Goal: Check status: Check status

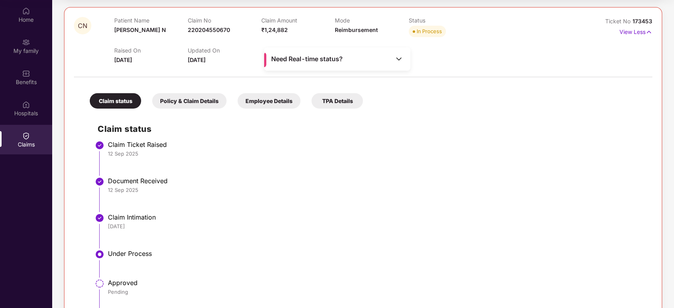
scroll to position [184, 0]
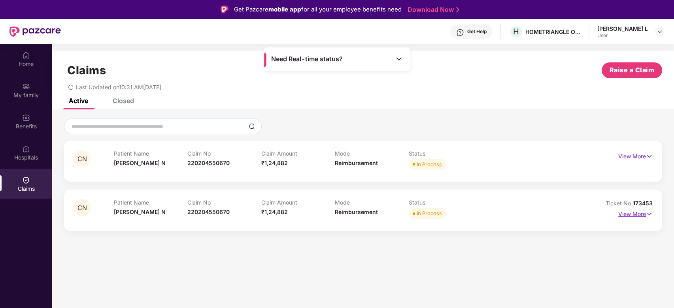
click at [648, 213] on img at bounding box center [649, 214] width 7 height 9
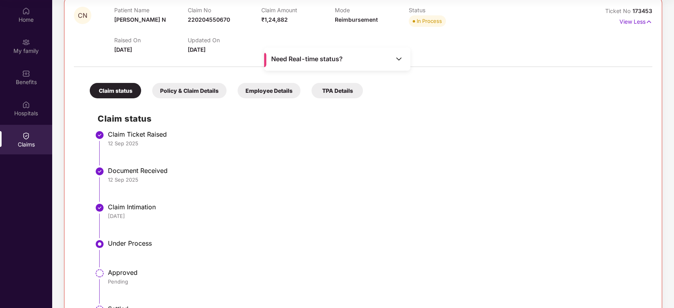
scroll to position [79, 0]
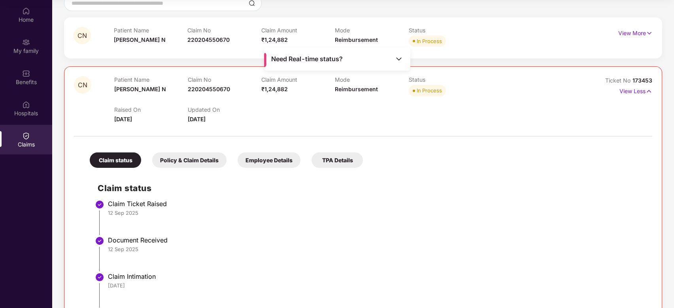
click at [388, 62] on div "Need Real-time status?" at bounding box center [337, 58] width 146 height 23
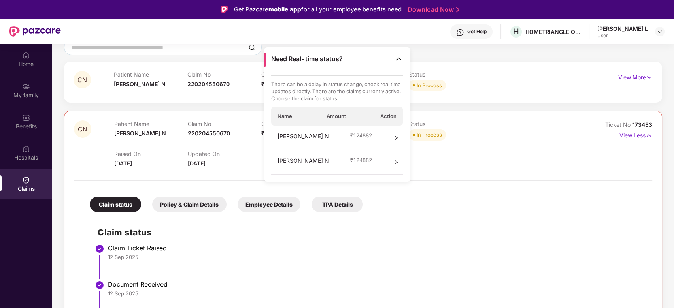
scroll to position [0, 0]
click at [390, 161] on div "Charvi N ₹ 124882" at bounding box center [337, 162] width 132 height 25
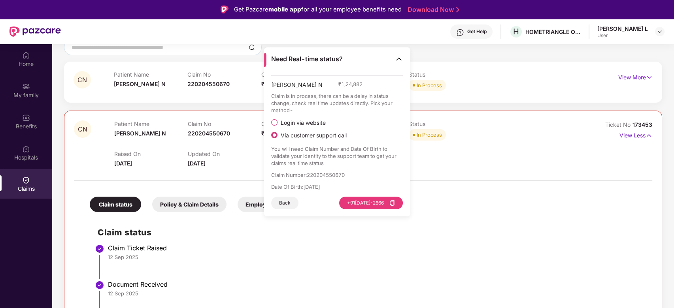
click at [400, 56] on img at bounding box center [399, 59] width 8 height 8
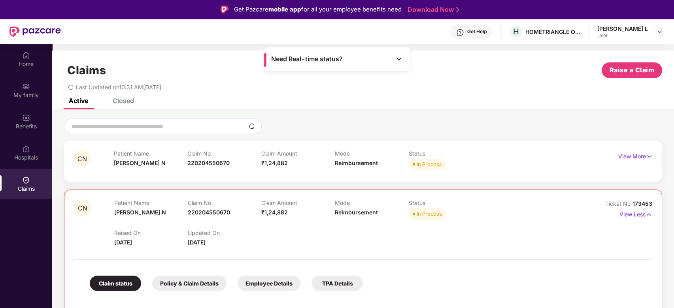
click at [484, 31] on div "Get Help" at bounding box center [476, 31] width 19 height 6
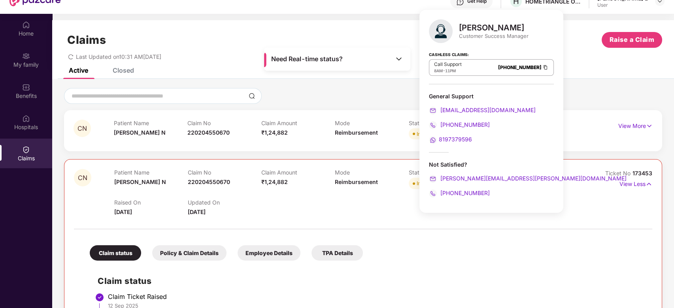
scroll to position [44, 0]
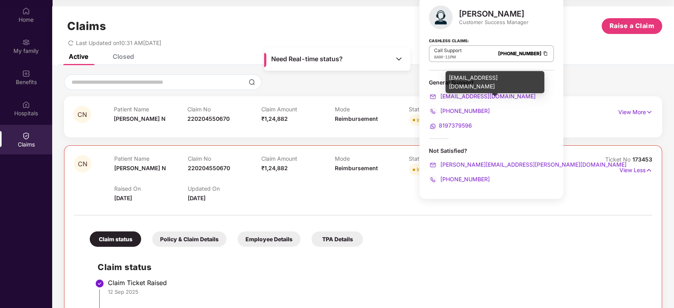
click at [486, 94] on span "support@pazcare.com" at bounding box center [487, 96] width 97 height 7
click at [472, 91] on div "General Support support@pazcare.com 080-3783-4753 8197379596" at bounding box center [491, 105] width 125 height 52
click at [467, 96] on span "support@pazcare.com" at bounding box center [487, 96] width 97 height 7
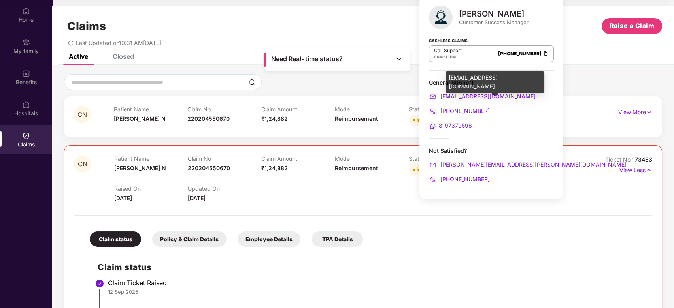
click at [507, 120] on div "General Support support@pazcare.com 080-3783-4753 8197379596" at bounding box center [491, 105] width 125 height 52
click at [504, 96] on div "support@pazcare.com" at bounding box center [491, 96] width 125 height 9
click at [493, 97] on span "support@pazcare.com" at bounding box center [487, 96] width 97 height 7
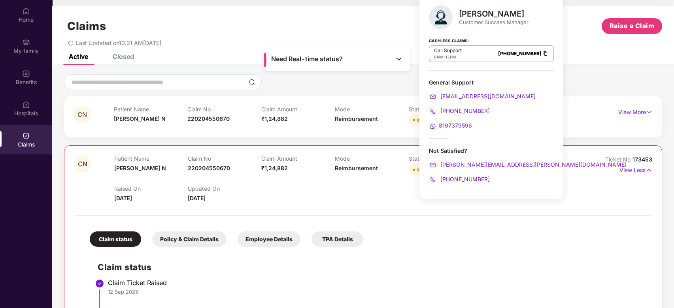
click at [510, 81] on div "General Support" at bounding box center [491, 83] width 125 height 8
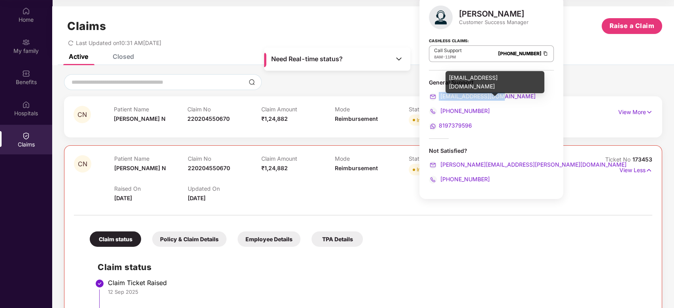
drag, startPoint x: 439, startPoint y: 89, endPoint x: 510, endPoint y: 94, distance: 71.3
click at [510, 94] on div "General Support support@pazcare.com 080-3783-4753 8197379596" at bounding box center [491, 105] width 125 height 52
copy span "support@pazcare.com"
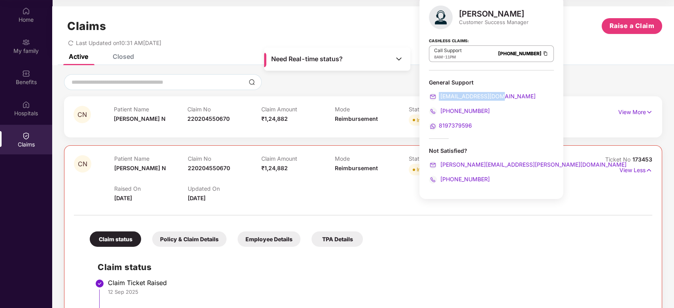
copy span "support@pazcare.com"
click at [351, 121] on span "Reimbursement" at bounding box center [356, 118] width 43 height 7
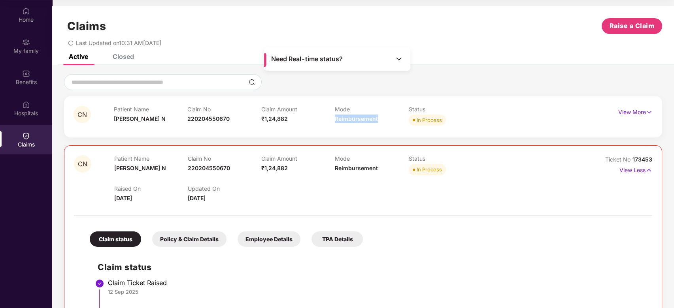
click at [351, 121] on span "Reimbursement" at bounding box center [356, 118] width 43 height 7
copy span "Reimbursement"
click at [206, 170] on span "220204550670" at bounding box center [209, 168] width 42 height 7
copy span "220204550670"
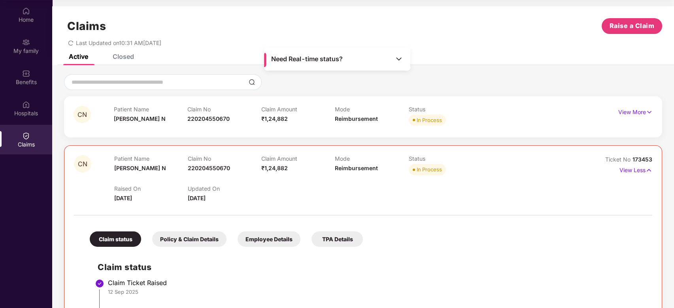
click at [356, 115] on span "Reimbursement" at bounding box center [356, 118] width 43 height 7
copy span "Reimbursement"
drag, startPoint x: 112, startPoint y: 168, endPoint x: 213, endPoint y: 164, distance: 100.8
click at [213, 164] on div "CN Patient Name Charvi N Claim No 220204550670 Claim Amount ₹1,24,882 Mode Reim…" at bounding box center [315, 178] width 482 height 47
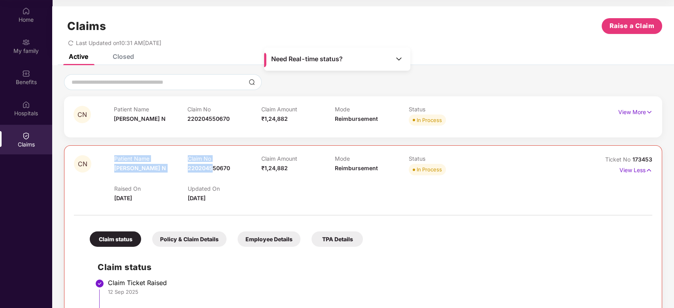
click at [213, 164] on div "Claim No 220204550670" at bounding box center [225, 166] width 74 height 22
drag, startPoint x: 114, startPoint y: 168, endPoint x: 237, endPoint y: 175, distance: 123.5
click at [237, 175] on div "Patient Name Charvi N Claim No 220204550670 Claim Amount ₹1,24,882 Mode Reimbur…" at bounding box center [335, 166] width 442 height 22
click at [237, 175] on div "Claim No 220204550670" at bounding box center [225, 166] width 74 height 22
drag, startPoint x: 114, startPoint y: 169, endPoint x: 237, endPoint y: 169, distance: 122.9
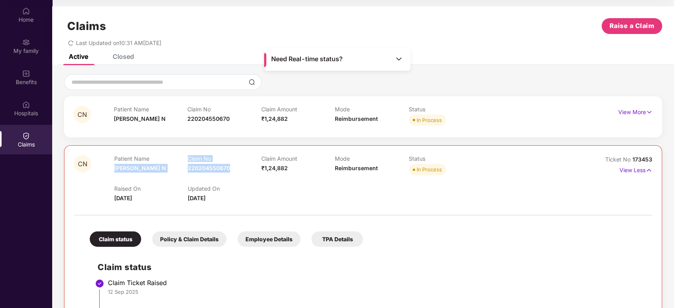
click at [237, 169] on div "Patient Name Charvi N Claim No 220204550670 Claim Amount ₹1,24,882 Mode Reimbur…" at bounding box center [335, 166] width 442 height 22
click at [237, 169] on div "Claim No 220204550670" at bounding box center [225, 166] width 74 height 22
click at [197, 169] on span "220204550670" at bounding box center [209, 168] width 42 height 7
copy span "220204550670"
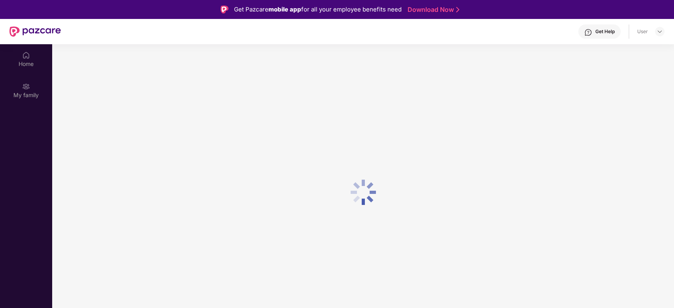
scroll to position [44, 0]
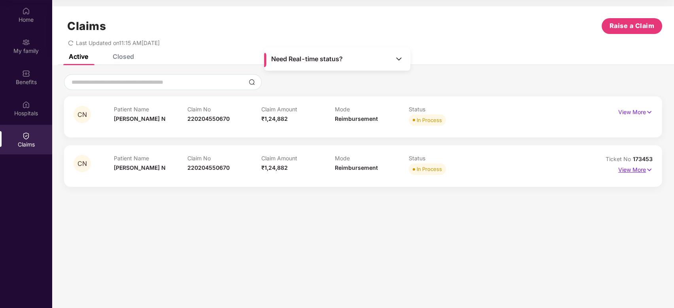
click at [643, 166] on p "View More" at bounding box center [635, 169] width 34 height 11
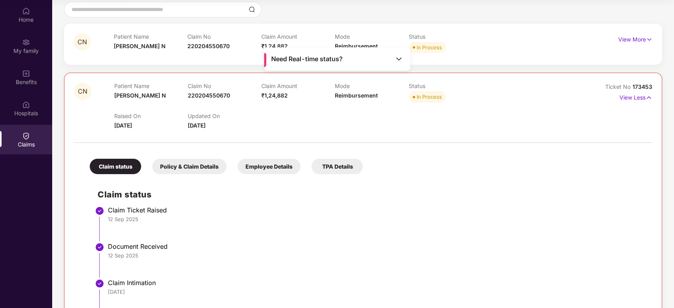
scroll to position [0, 0]
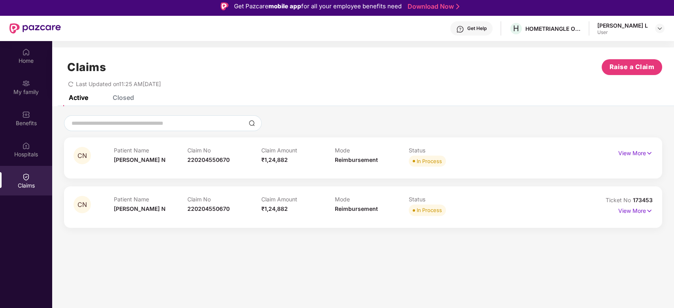
scroll to position [44, 0]
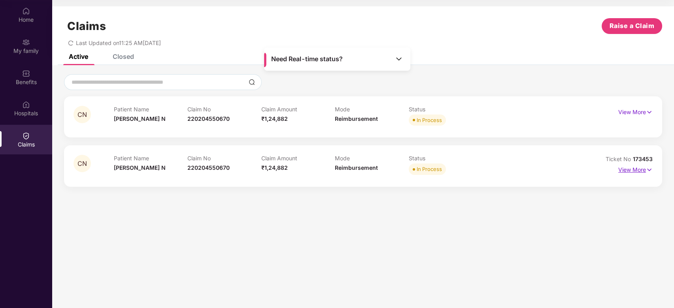
click at [634, 170] on p "View More" at bounding box center [635, 169] width 34 height 11
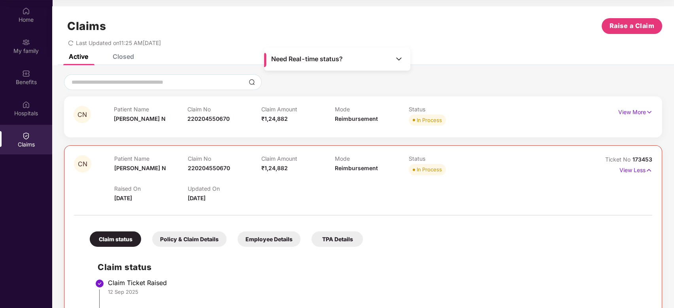
scroll to position [184, 0]
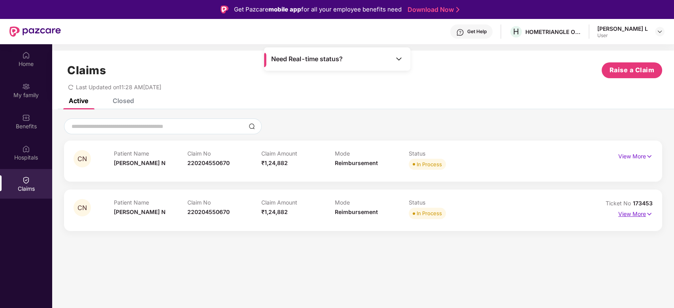
click at [645, 211] on p "View More" at bounding box center [635, 213] width 34 height 11
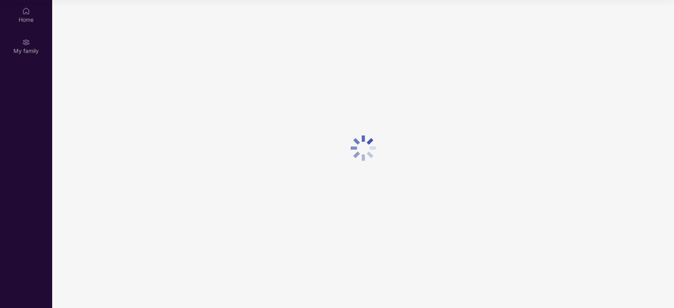
scroll to position [44, 0]
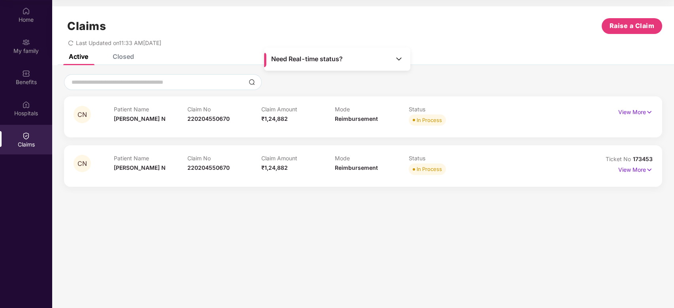
click at [365, 165] on span "Reimbursement" at bounding box center [356, 167] width 43 height 7
drag, startPoint x: 364, startPoint y: 165, endPoint x: 228, endPoint y: 166, distance: 136.7
click at [228, 166] on div "Patient Name Charvi N Claim No 220204550670 Claim Amount ₹1,24,882 Mode Reimbur…" at bounding box center [335, 166] width 442 height 22
click at [228, 166] on span "220204550670" at bounding box center [208, 167] width 42 height 7
drag, startPoint x: 111, startPoint y: 167, endPoint x: 307, endPoint y: 170, distance: 195.3
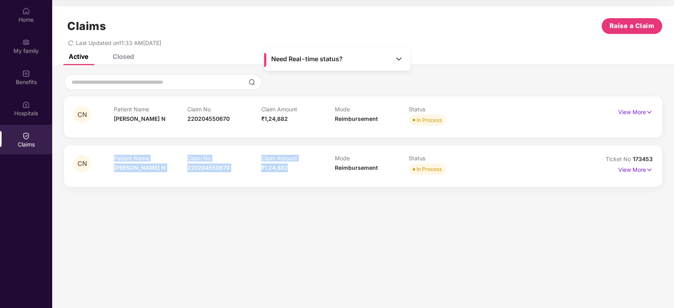
click at [307, 170] on div "CN Patient Name Charvi N Claim No 220204550670 Claim Amount ₹1,24,882 Mode Reim…" at bounding box center [315, 166] width 483 height 22
click at [307, 170] on div "Claim Amount ₹1,24,882" at bounding box center [298, 166] width 74 height 22
click at [627, 109] on p "View More" at bounding box center [635, 111] width 34 height 11
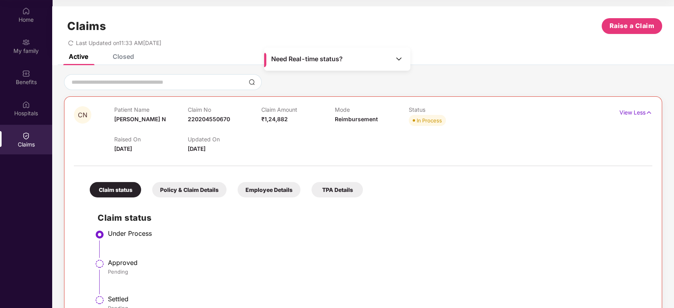
scroll to position [75, 0]
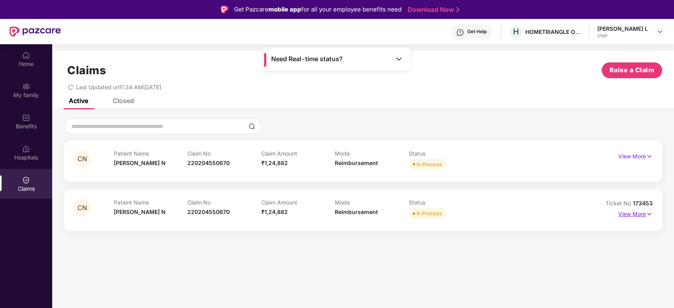
click at [625, 212] on p "View More" at bounding box center [635, 213] width 34 height 11
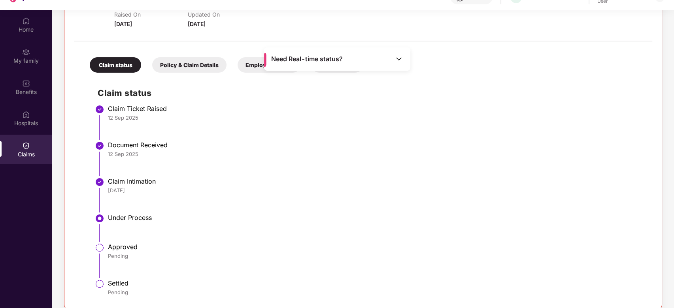
scroll to position [44, 0]
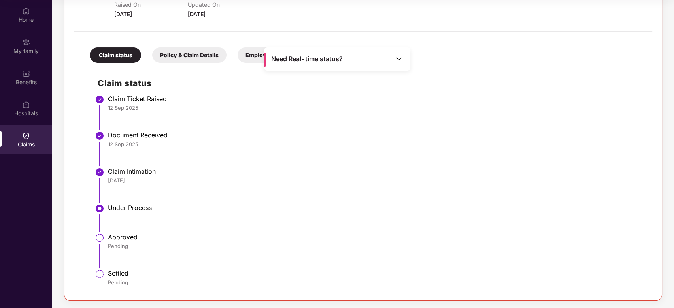
click at [281, 19] on div at bounding box center [363, 27] width 578 height 17
